Goal: Information Seeking & Learning: Learn about a topic

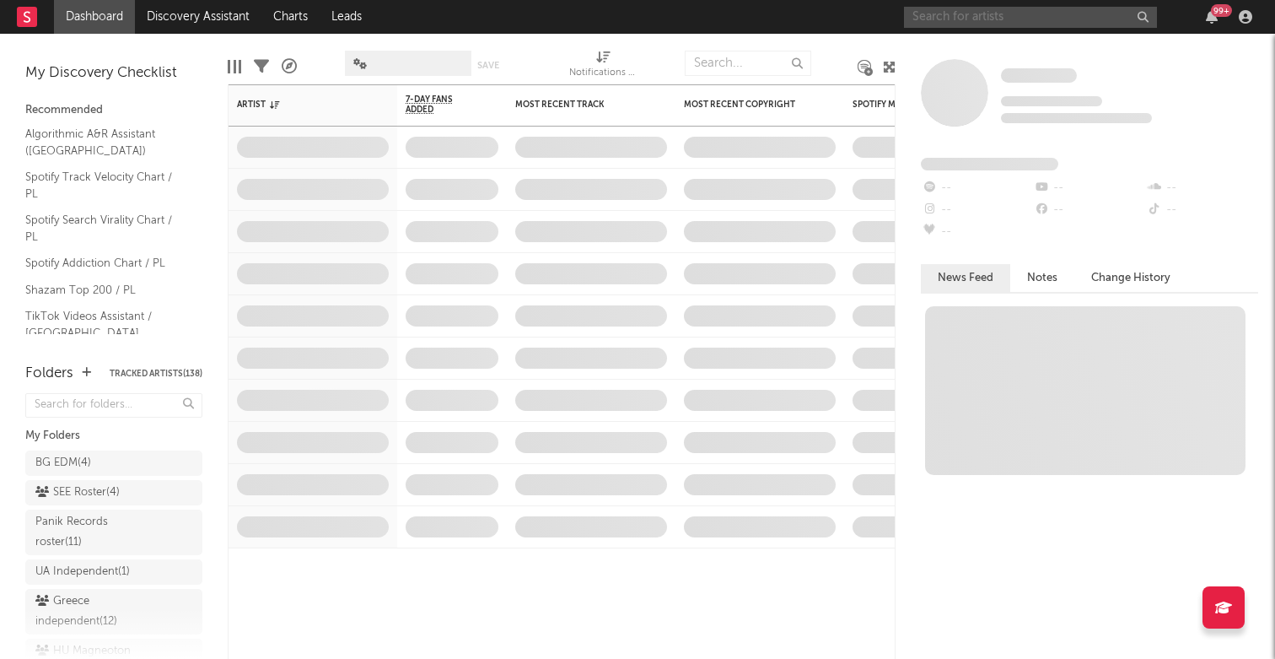
click at [973, 17] on input "text" at bounding box center [1030, 17] width 253 height 21
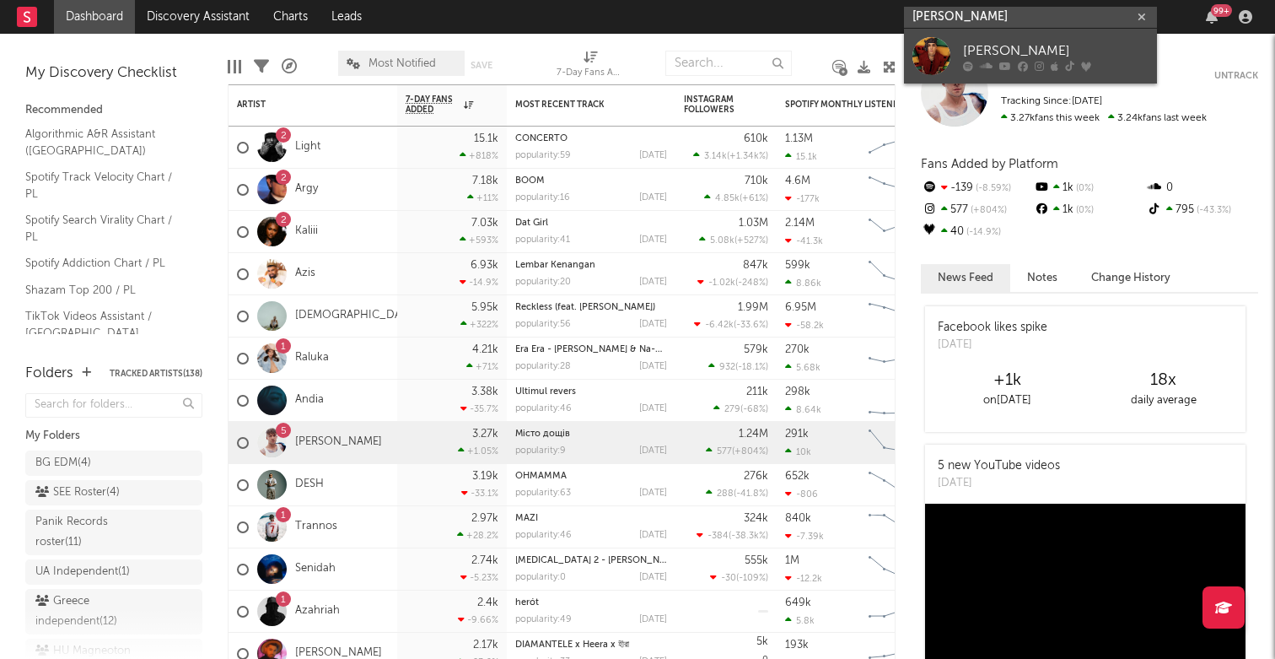
type input "[PERSON_NAME]"
click at [969, 45] on div "[PERSON_NAME]" at bounding box center [1056, 50] width 186 height 20
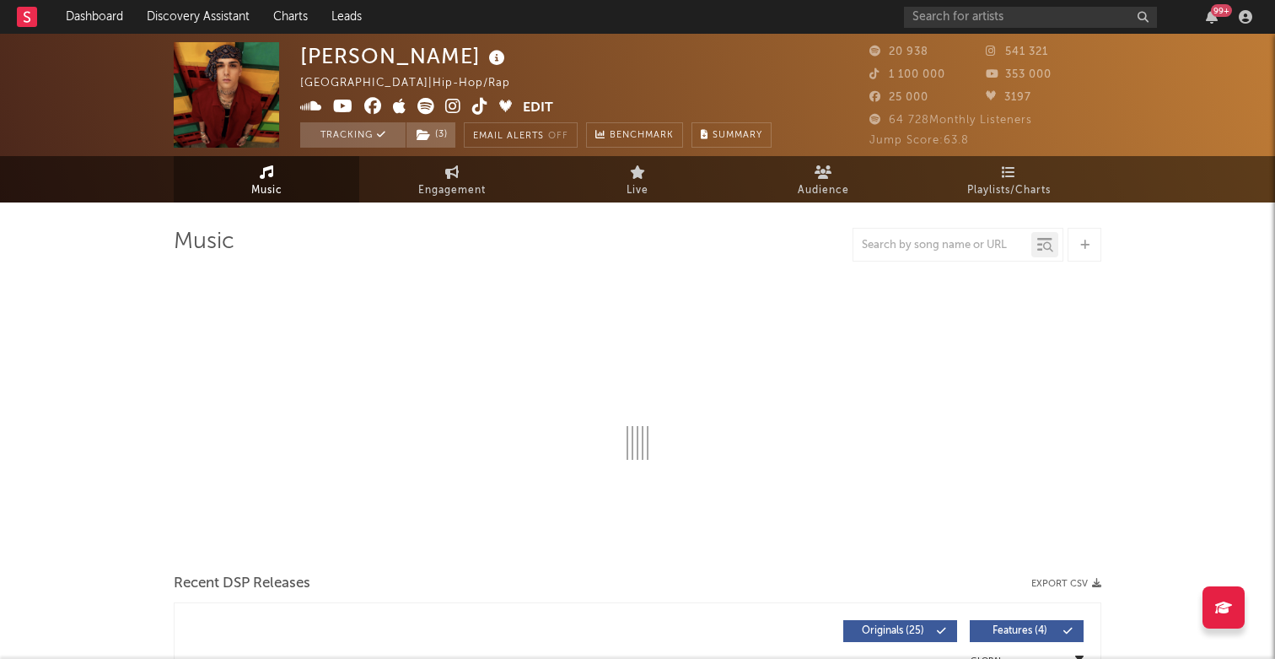
select select "6m"
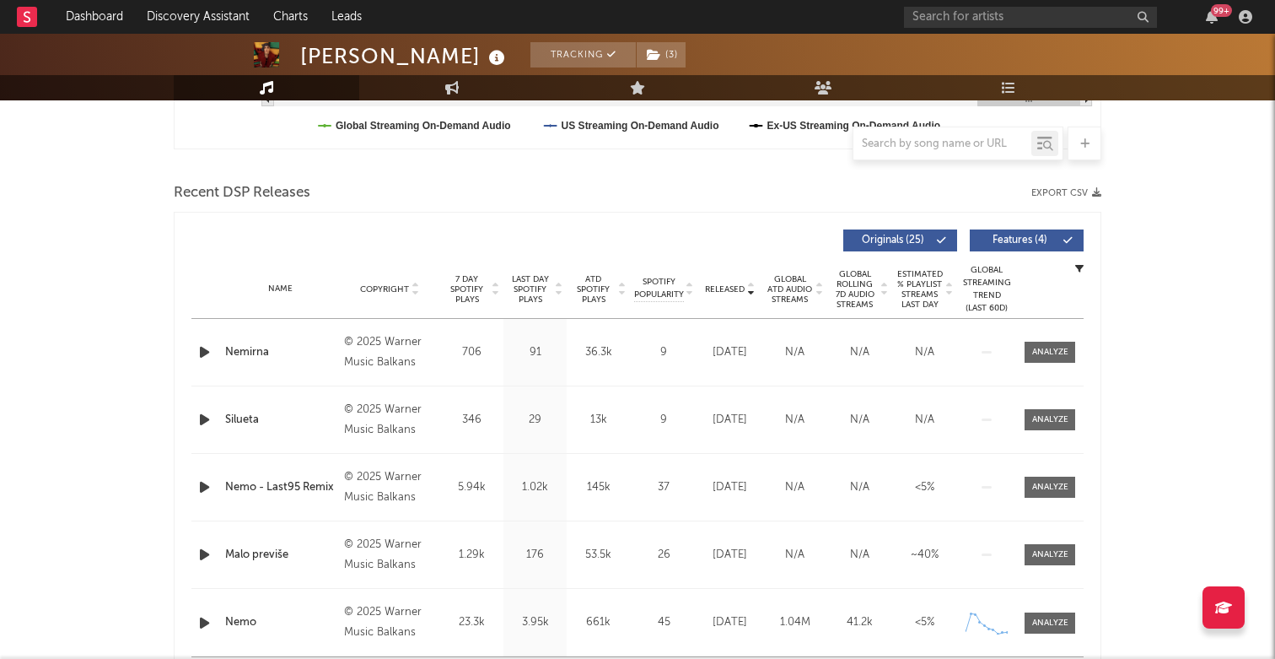
scroll to position [530, 0]
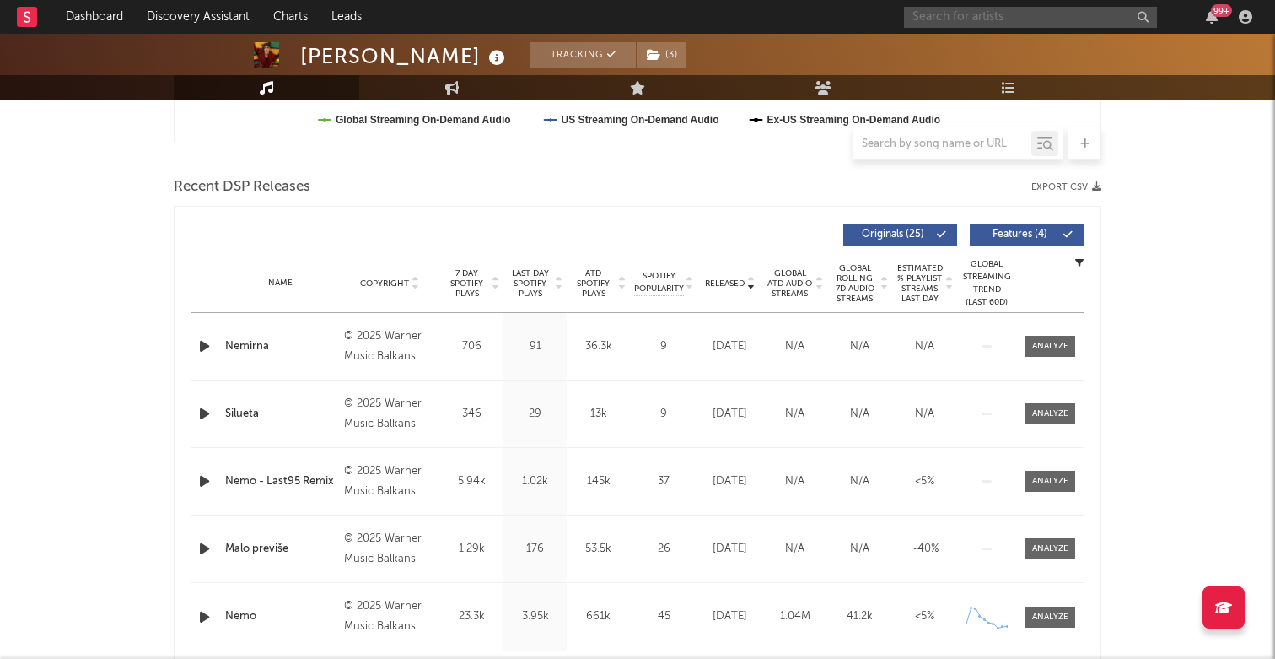
click at [959, 19] on input "text" at bounding box center [1030, 17] width 253 height 21
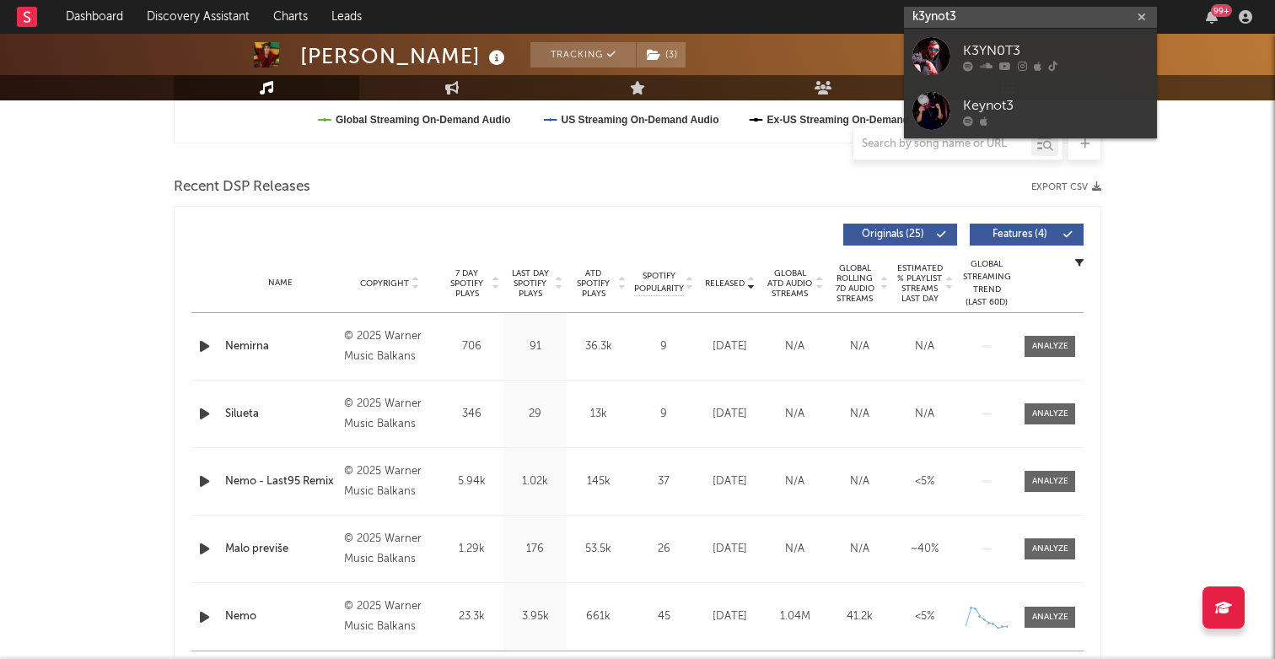
type input "k3ynot3"
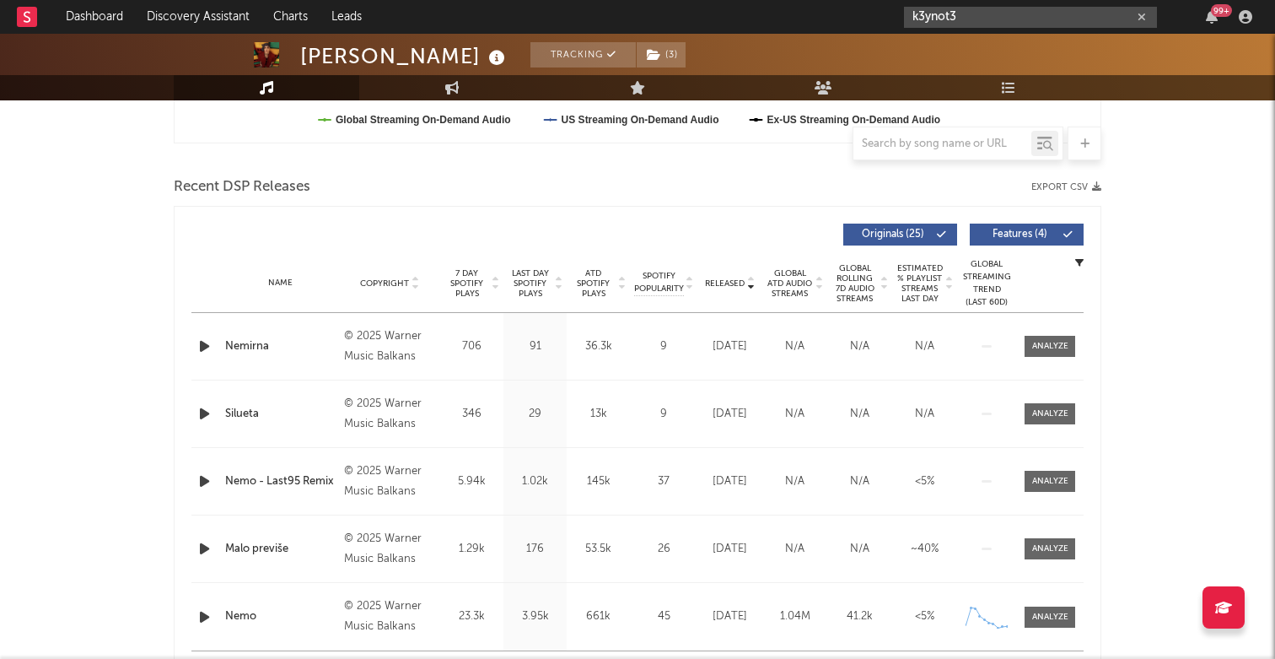
click at [983, 14] on input "k3ynot3" at bounding box center [1030, 17] width 253 height 21
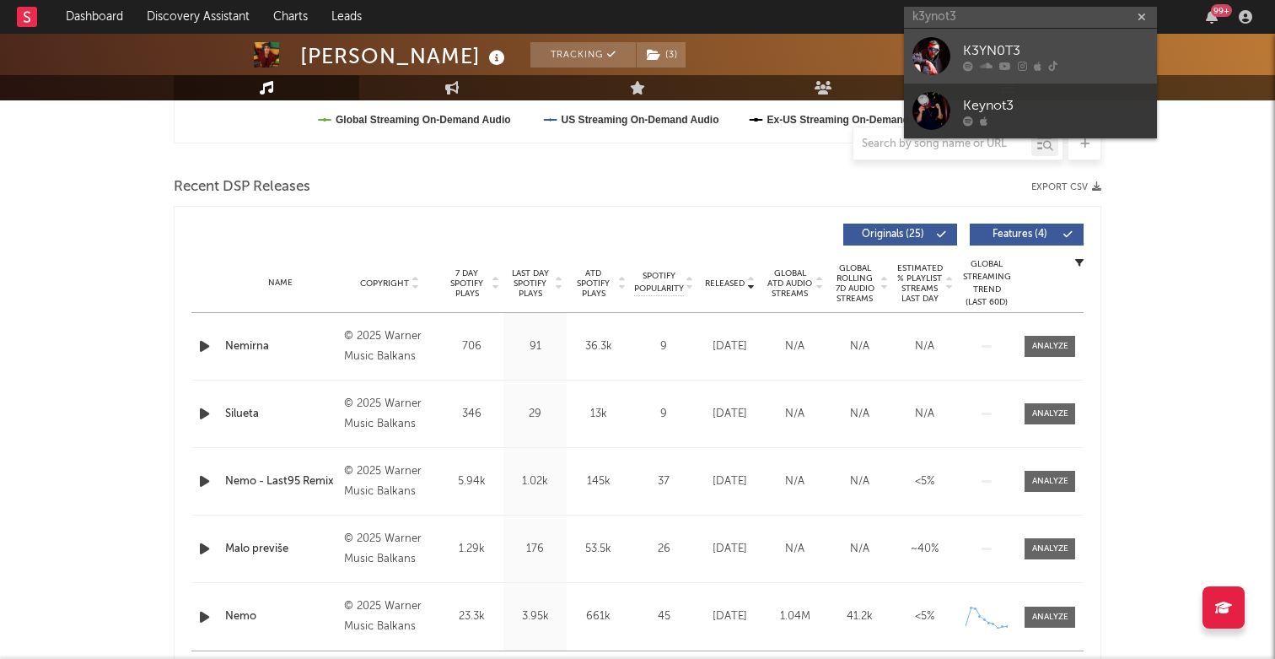
click at [982, 49] on div "K3YN0T3" at bounding box center [1056, 50] width 186 height 20
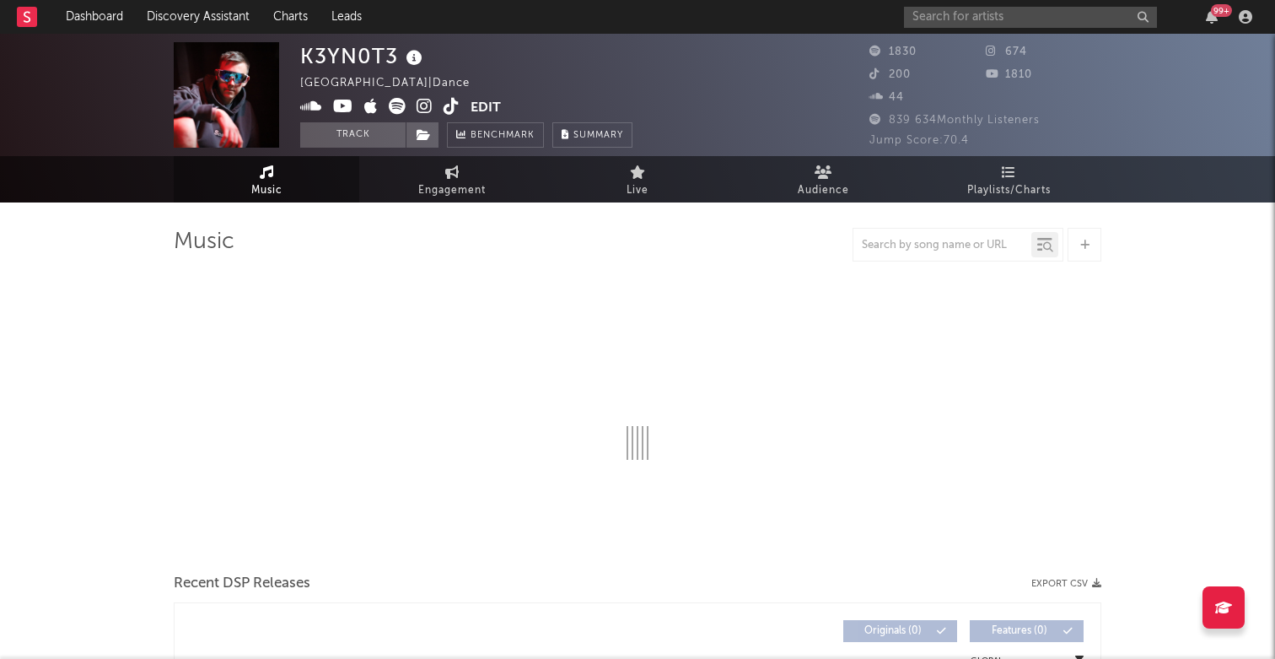
select select "6m"
